Goal: Information Seeking & Learning: Learn about a topic

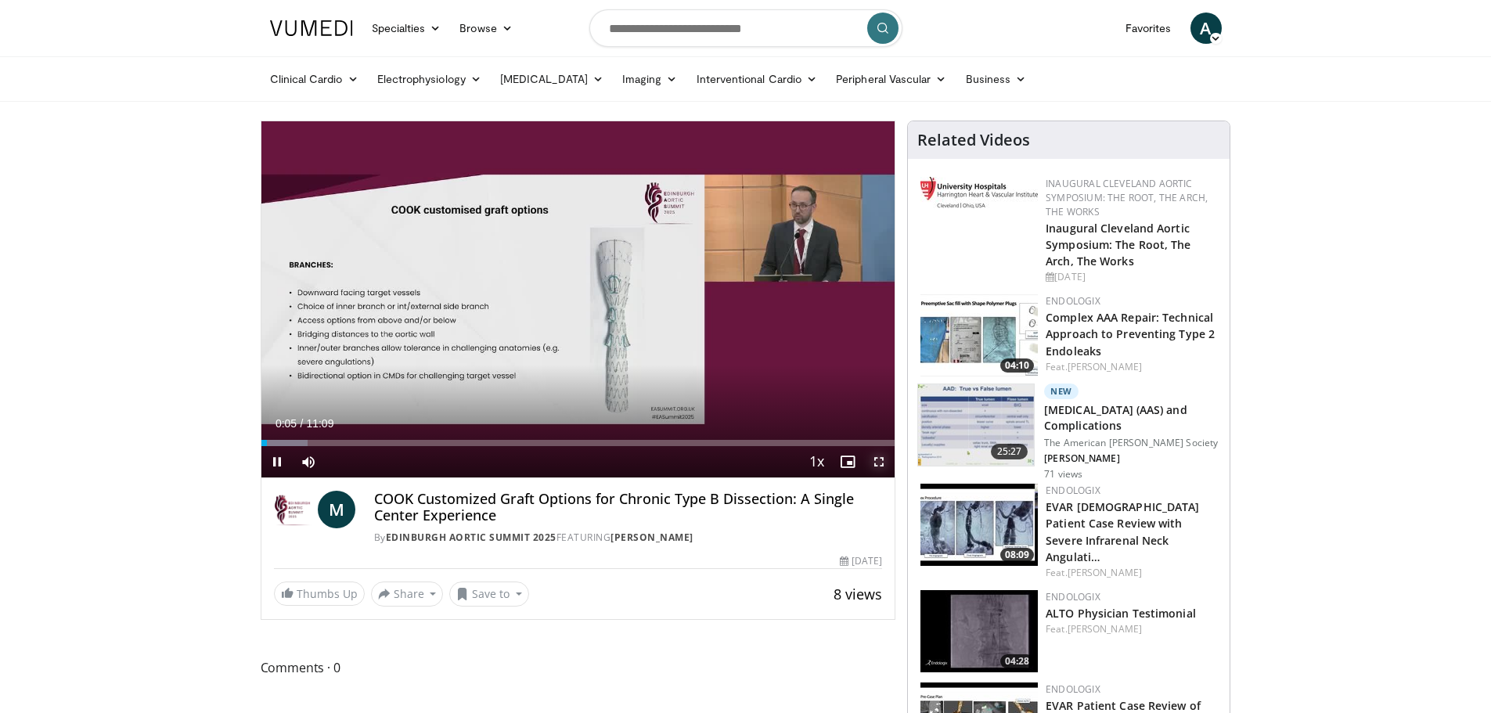
click at [878, 464] on span "Video Player" at bounding box center [879, 461] width 31 height 31
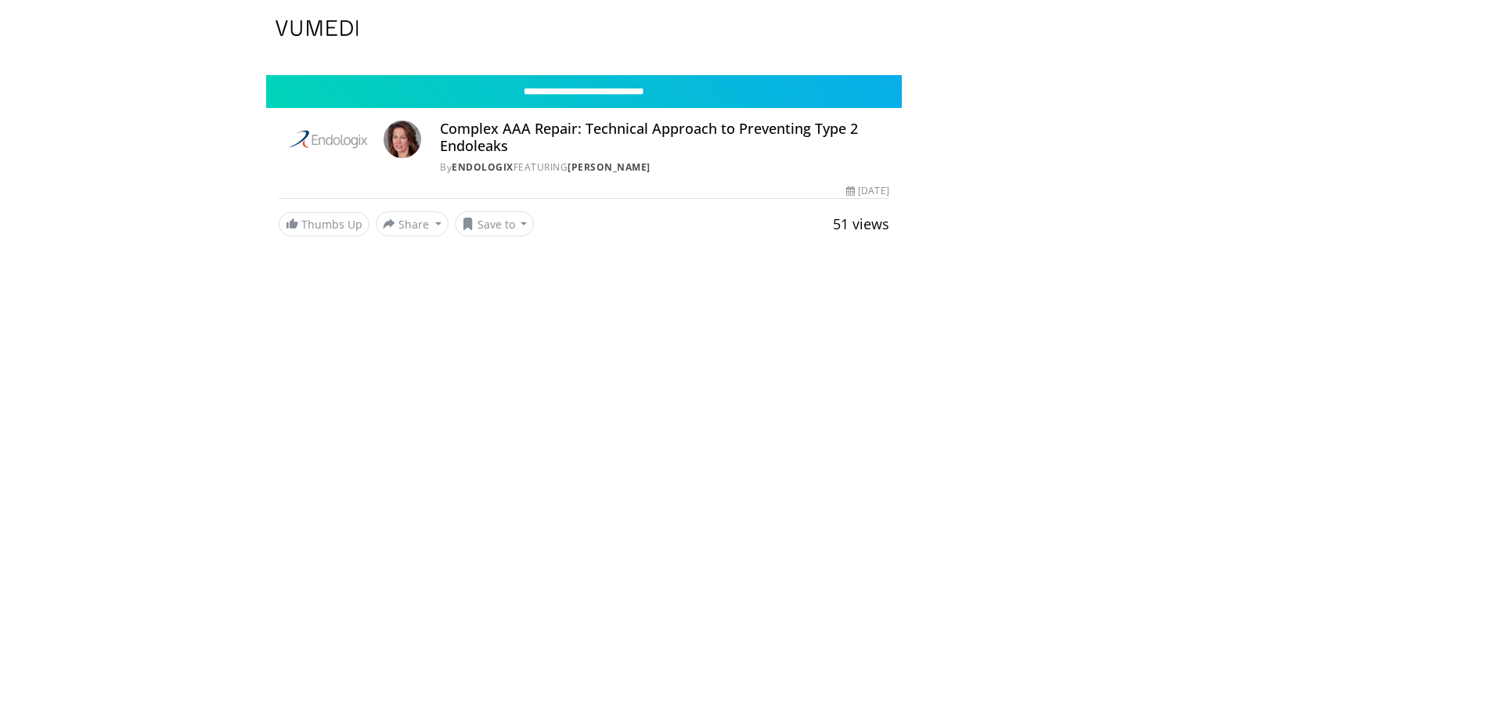
click at [332, 131] on img at bounding box center [328, 140] width 99 height 38
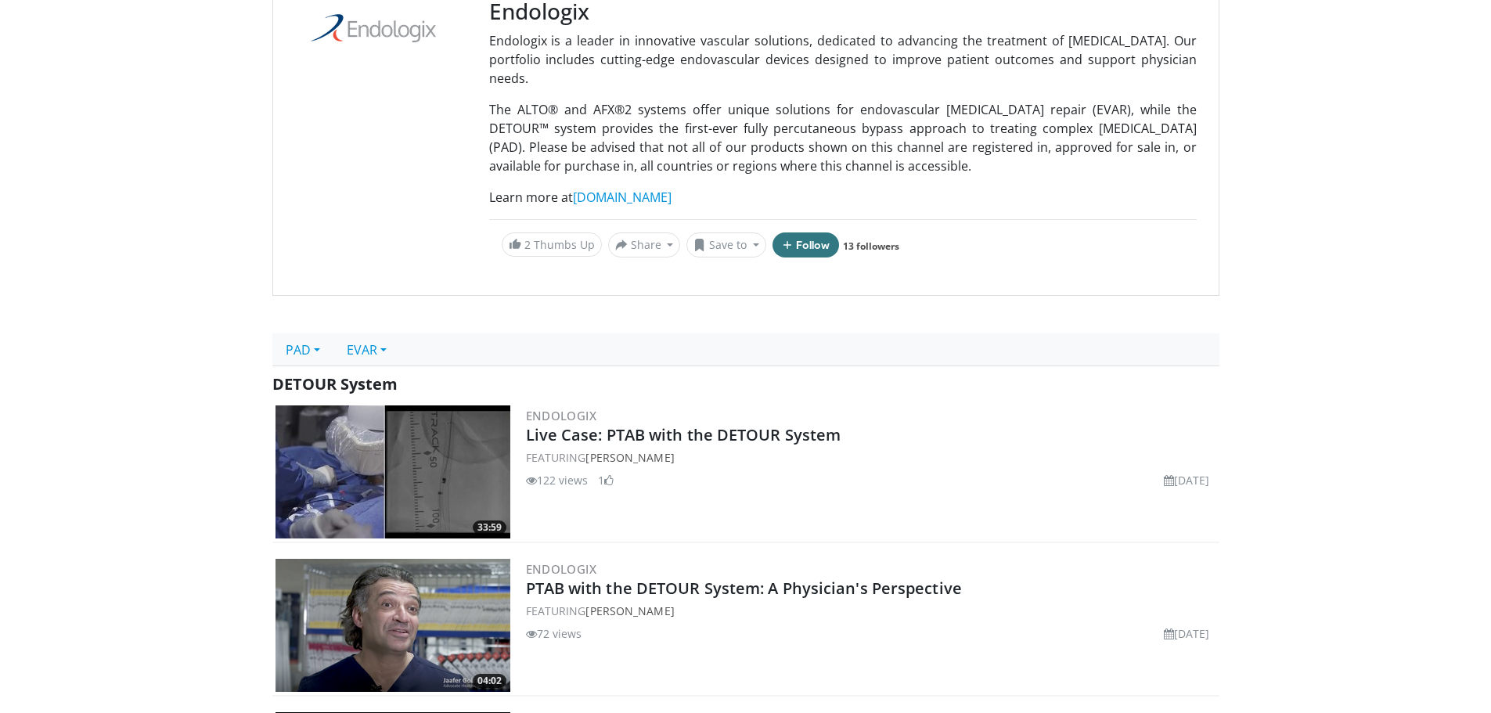
scroll to position [213, 0]
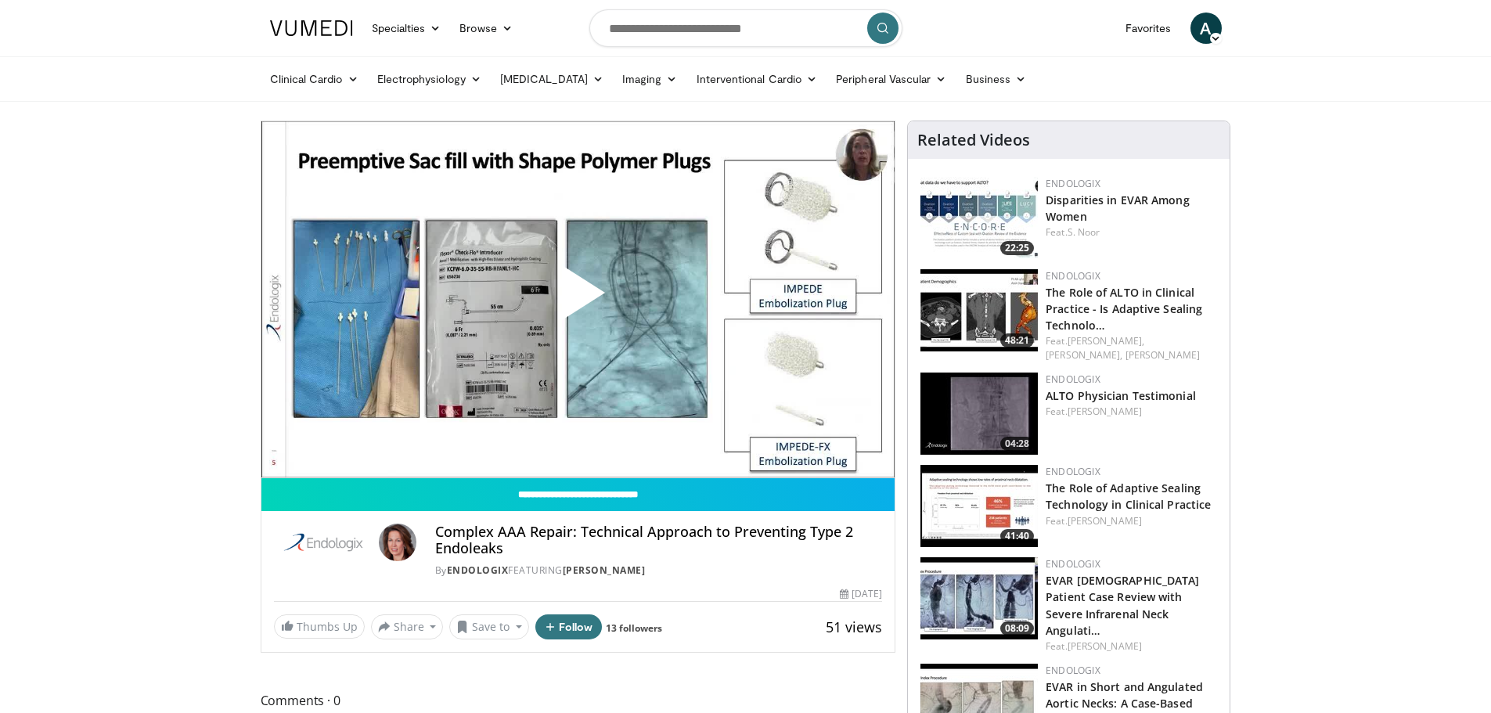
click at [578, 299] on span "Video Player" at bounding box center [578, 299] width 0 height 0
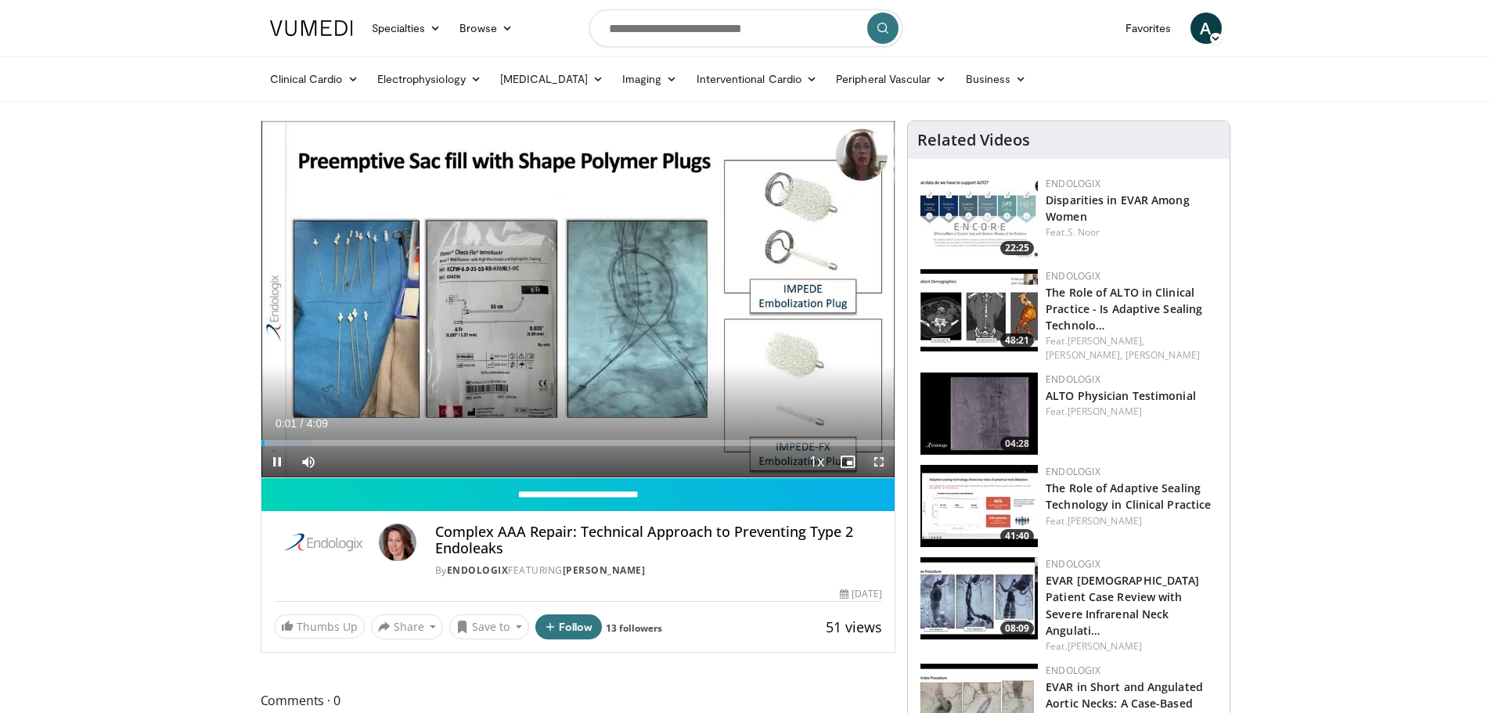
click at [879, 464] on span "Video Player" at bounding box center [879, 461] width 31 height 31
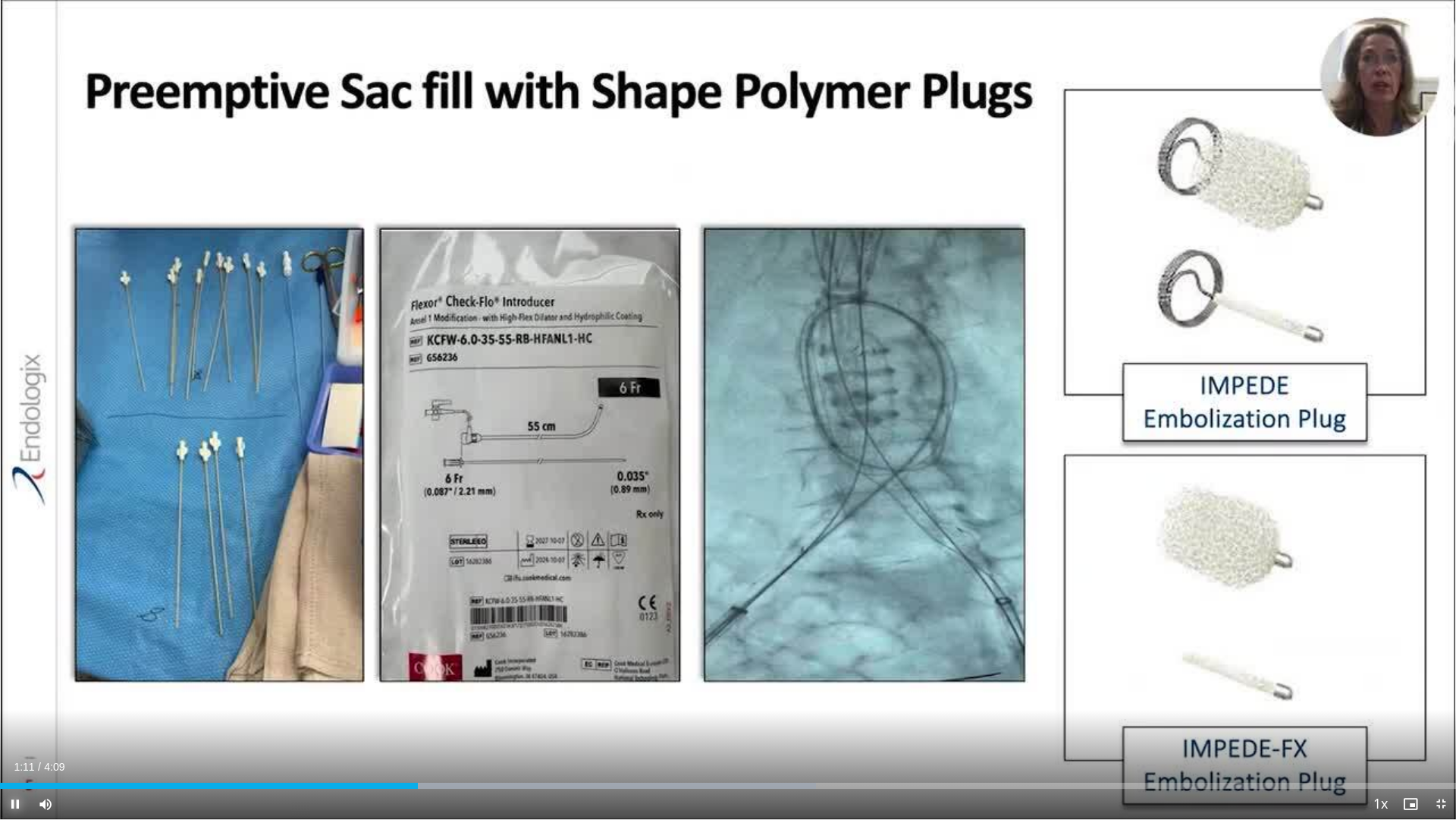
click at [12, 690] on span "Video Player" at bounding box center [15, 803] width 30 height 30
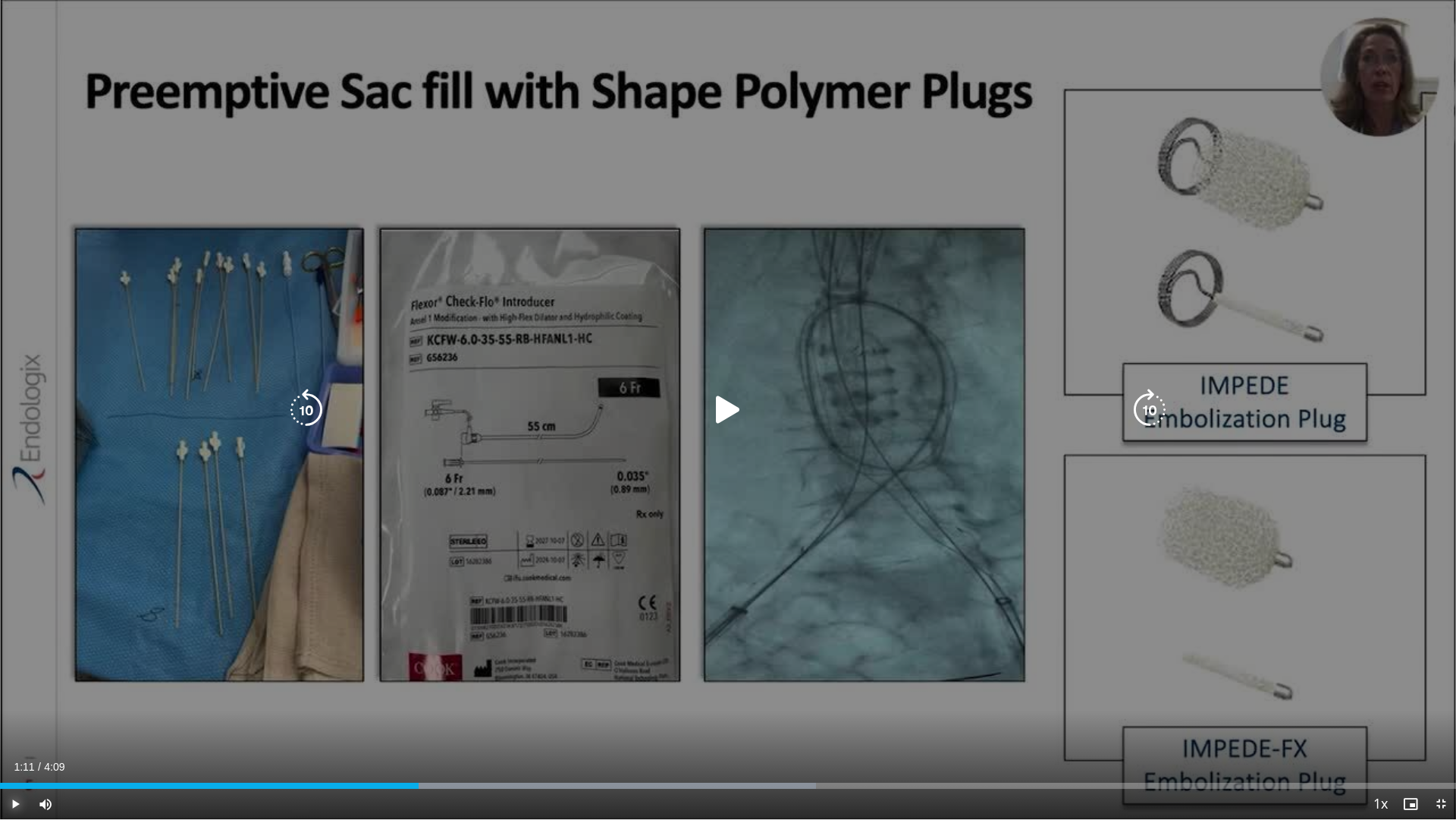
drag, startPoint x: 7, startPoint y: 803, endPoint x: 19, endPoint y: 800, distance: 12.4
click at [11, 690] on span "Video Player" at bounding box center [15, 803] width 30 height 30
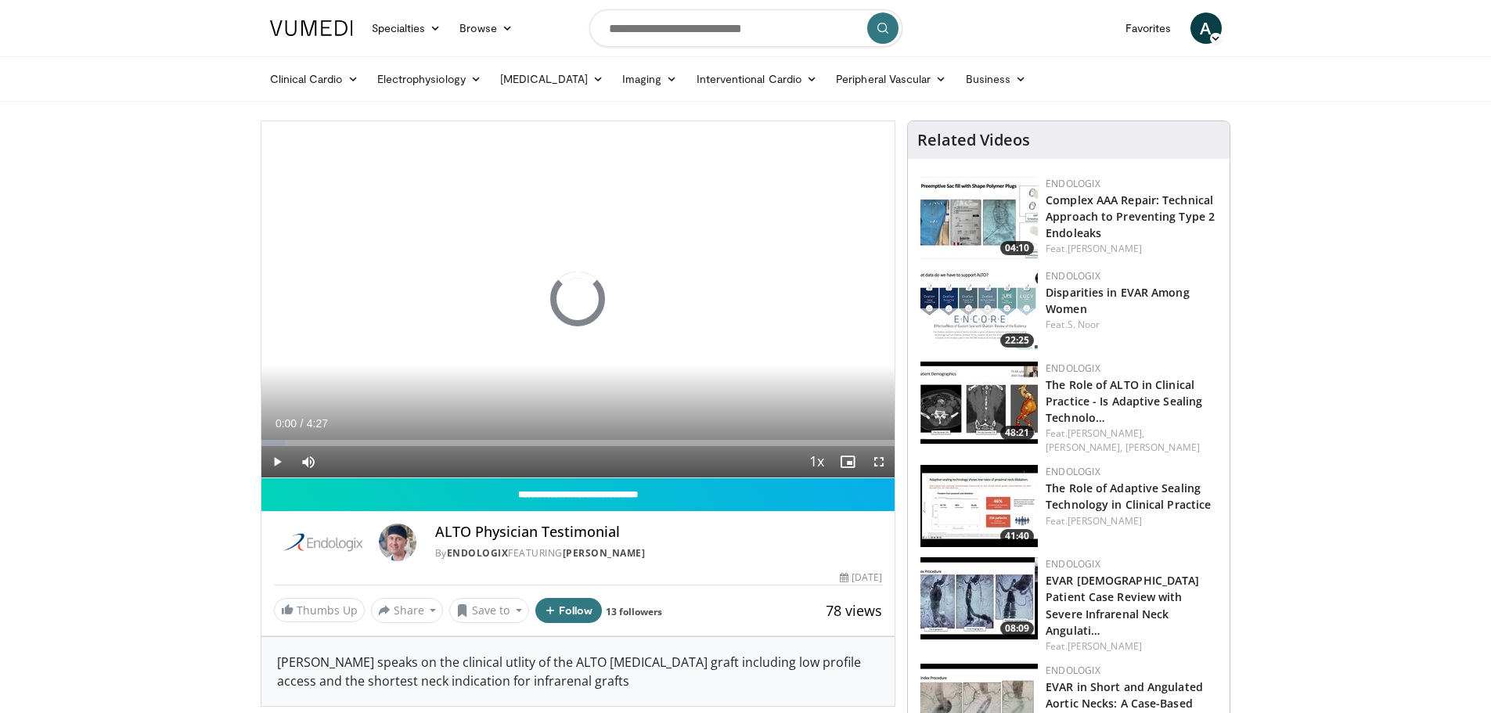
click at [961, 218] on img at bounding box center [979, 218] width 117 height 82
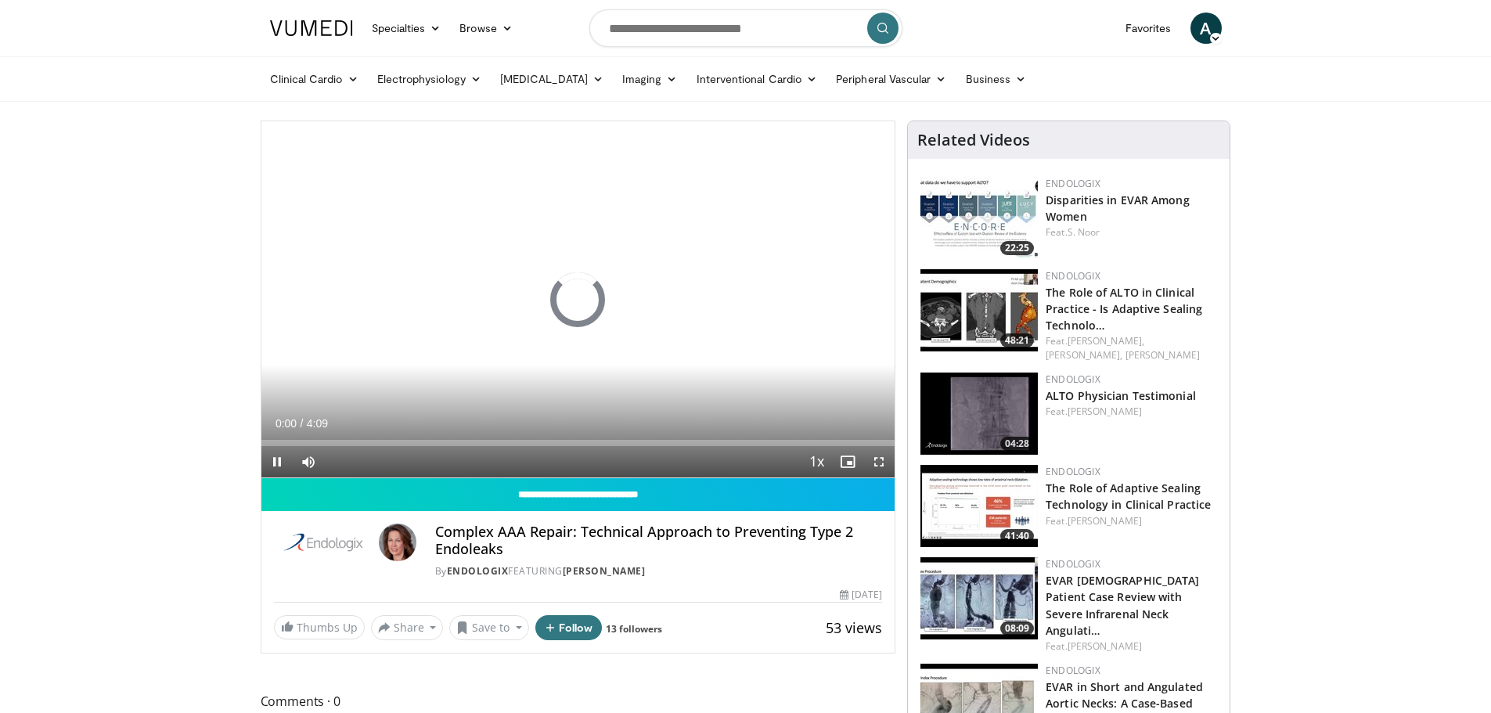
click at [641, 31] on input "Search topics, interventions" at bounding box center [746, 28] width 313 height 38
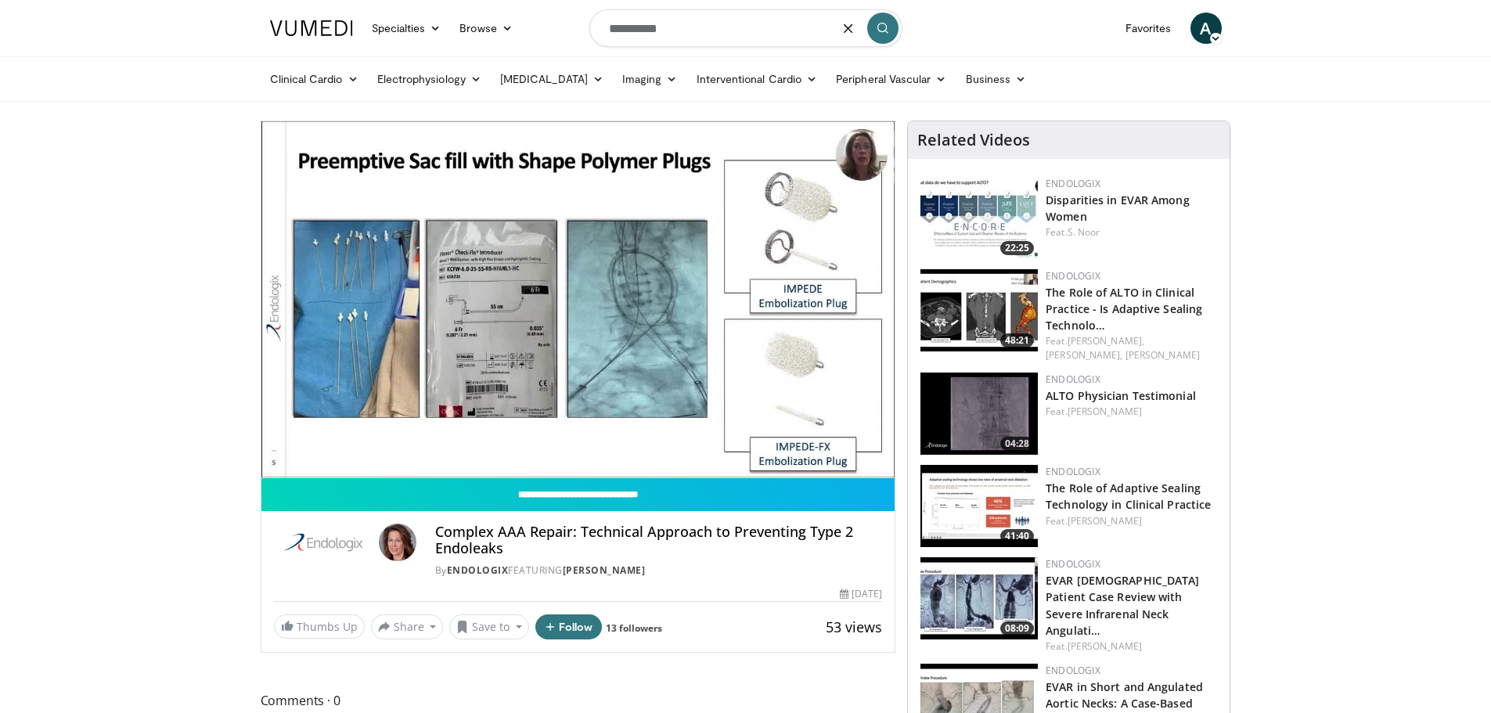
type input "**********"
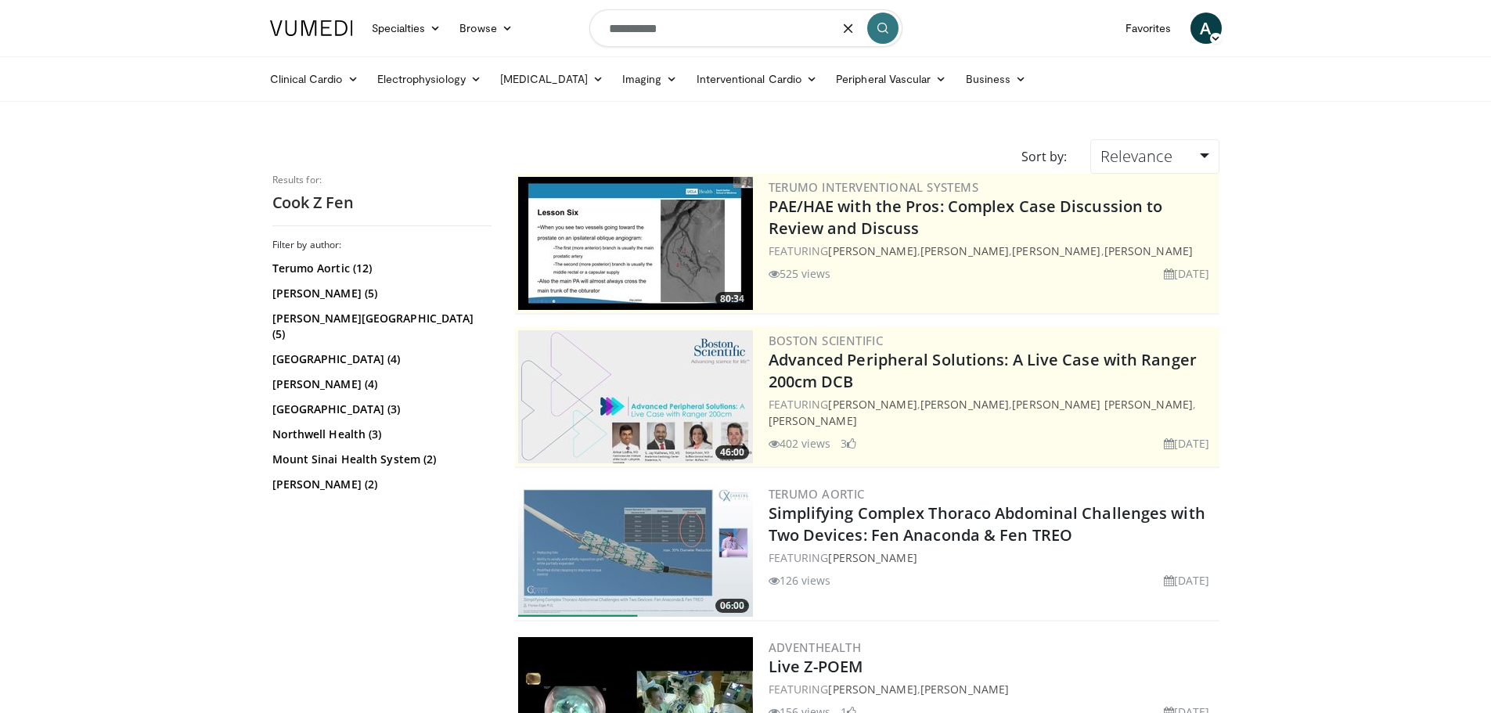
drag, startPoint x: 582, startPoint y: 25, endPoint x: 532, endPoint y: 20, distance: 50.3
click at [535, 23] on nav "Specialties Adult & Family Medicine Allergy, Asthma, Immunology Anesthesiology …" at bounding box center [746, 28] width 971 height 56
type input "**********"
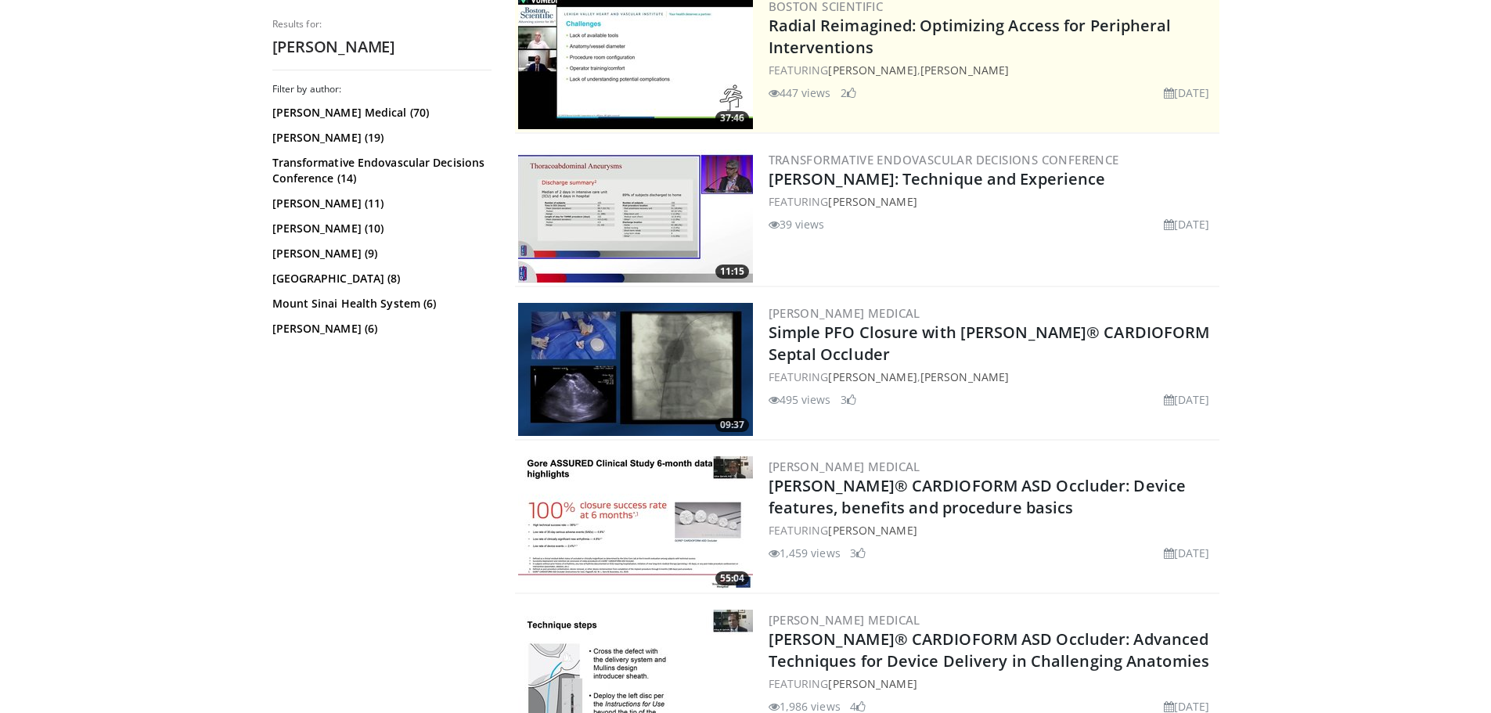
scroll to position [336, 0]
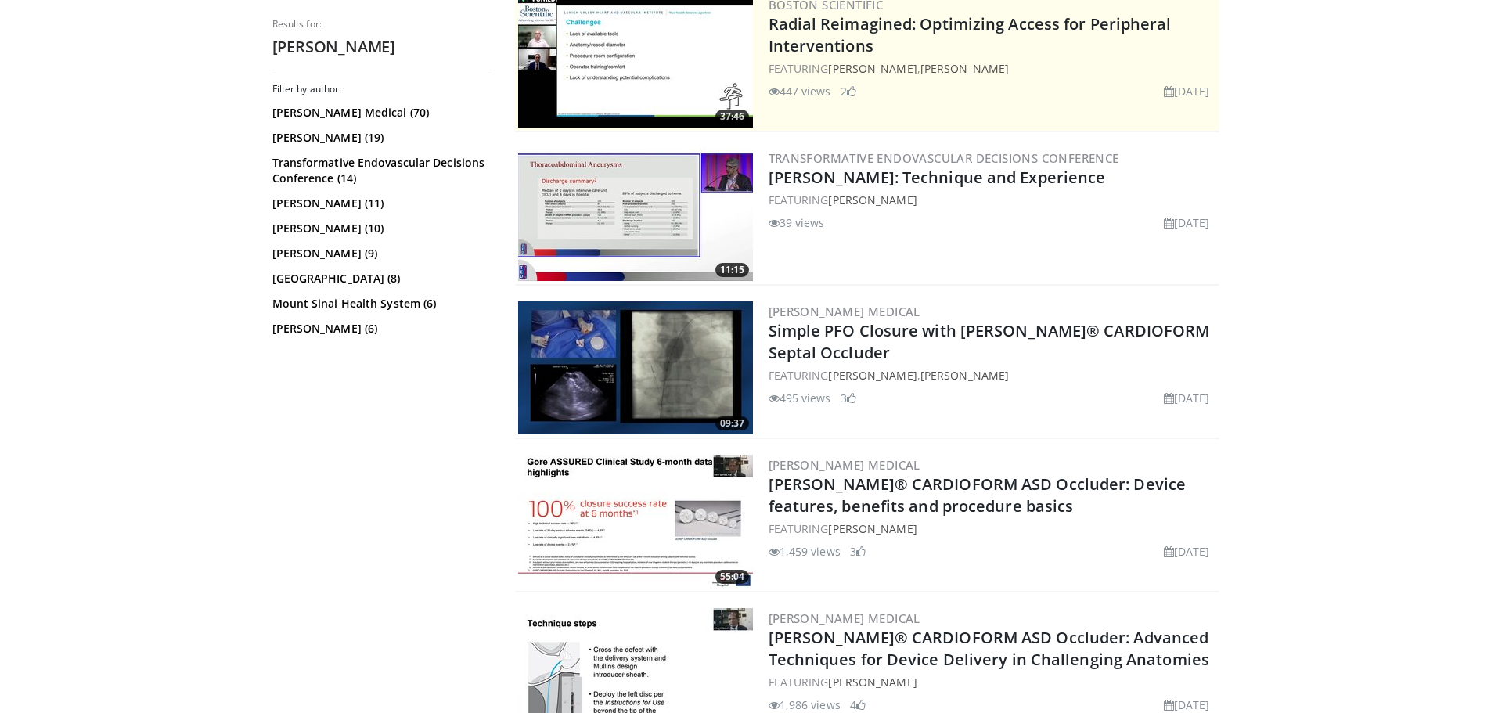
click at [576, 214] on img at bounding box center [635, 214] width 235 height 133
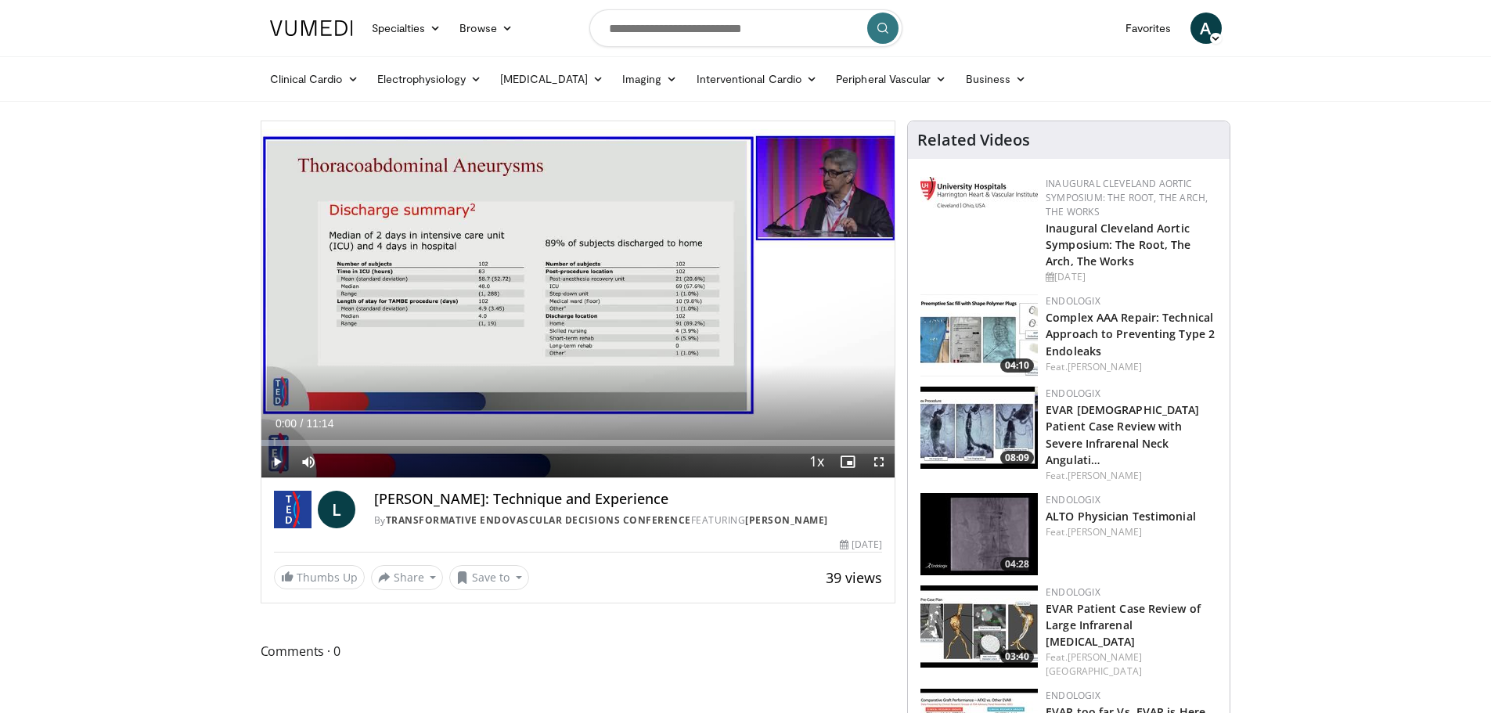
click at [277, 466] on span "Video Player" at bounding box center [276, 461] width 31 height 31
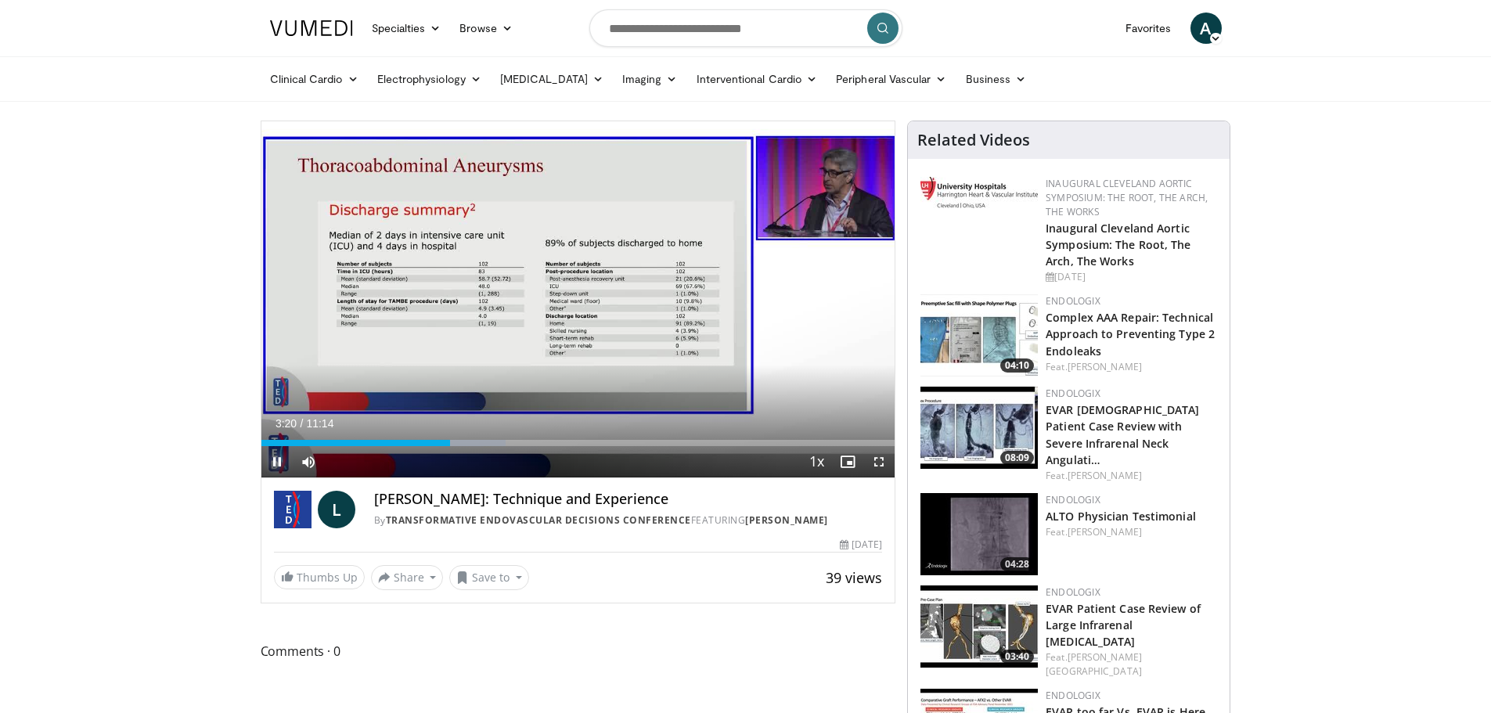
click at [283, 462] on span "Video Player" at bounding box center [276, 461] width 31 height 31
click at [269, 456] on span "Video Player" at bounding box center [276, 461] width 31 height 31
click at [877, 462] on span "Video Player" at bounding box center [879, 461] width 31 height 31
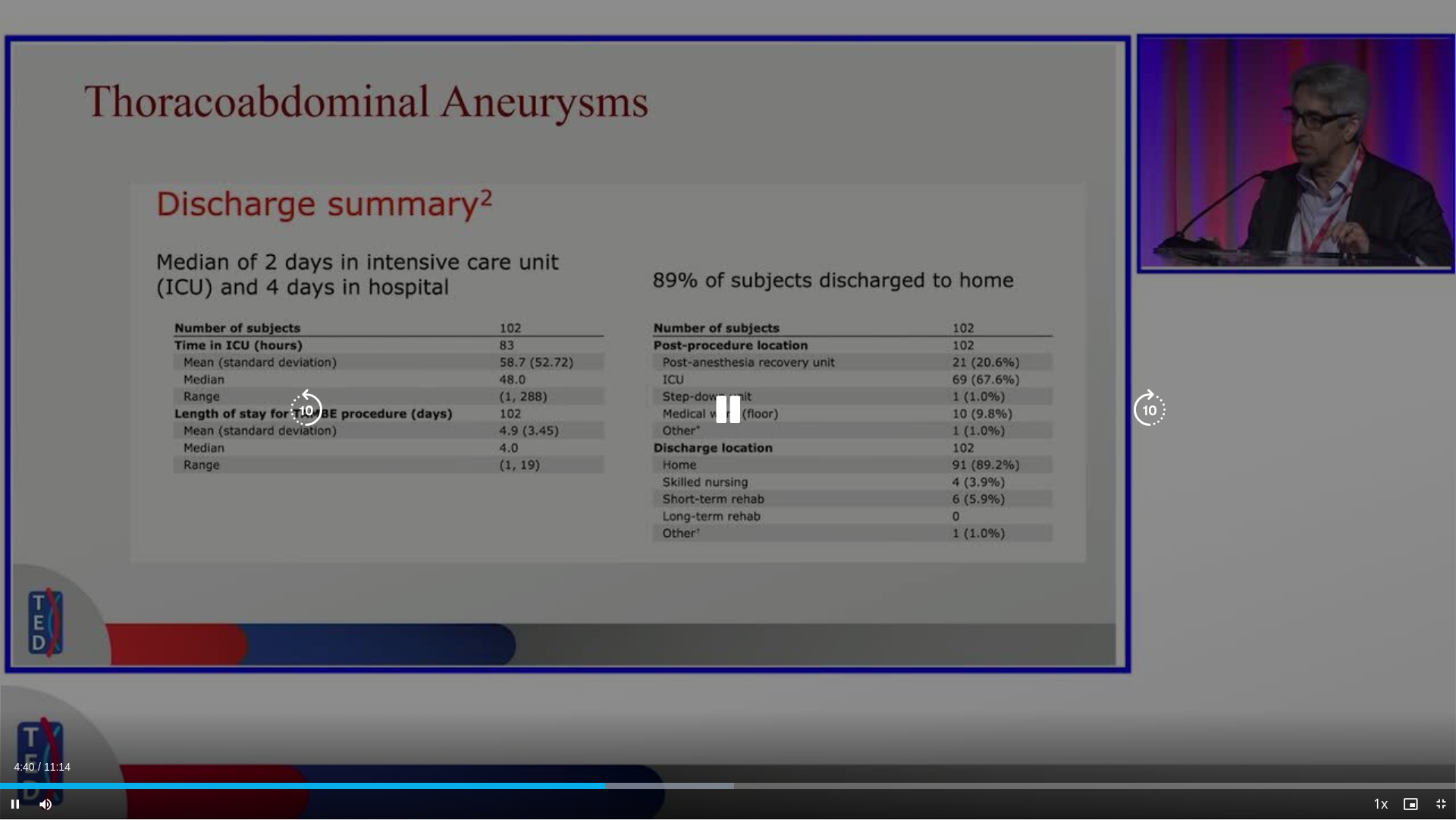
click at [1334, 573] on div "10 seconds Tap to unmute" at bounding box center [728, 409] width 1456 height 819
